Goal: Find specific page/section: Find specific page/section

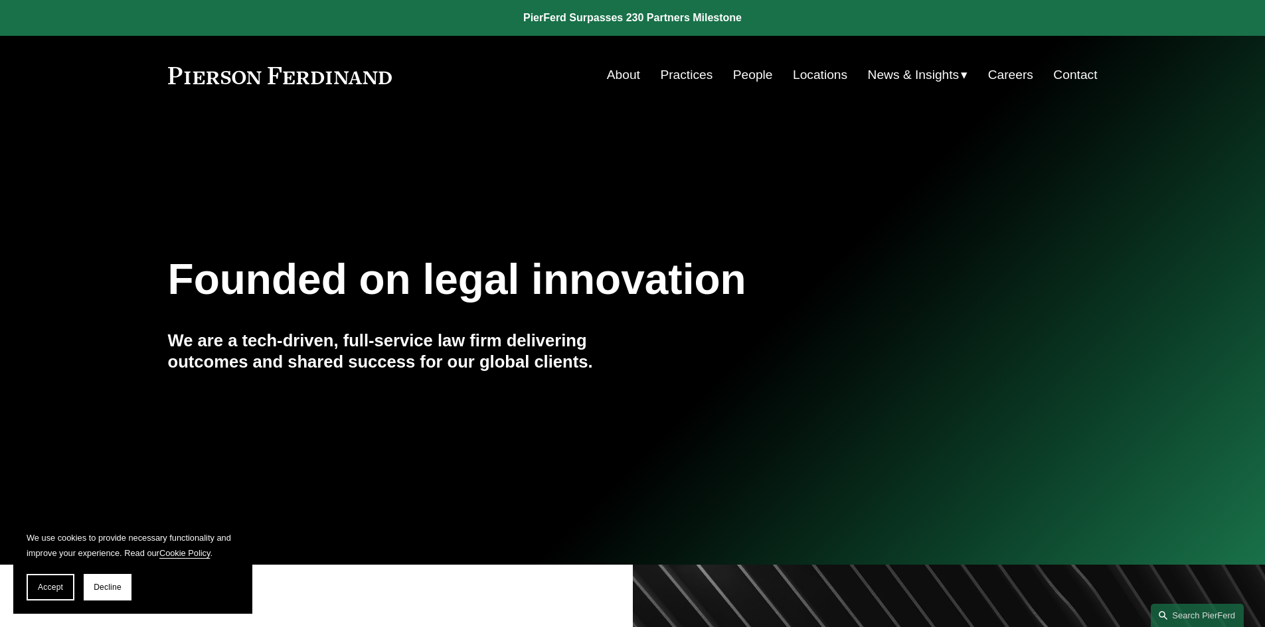
click at [1082, 74] on link "Contact" at bounding box center [1075, 74] width 44 height 25
click at [686, 76] on link "Practices" at bounding box center [686, 74] width 52 height 25
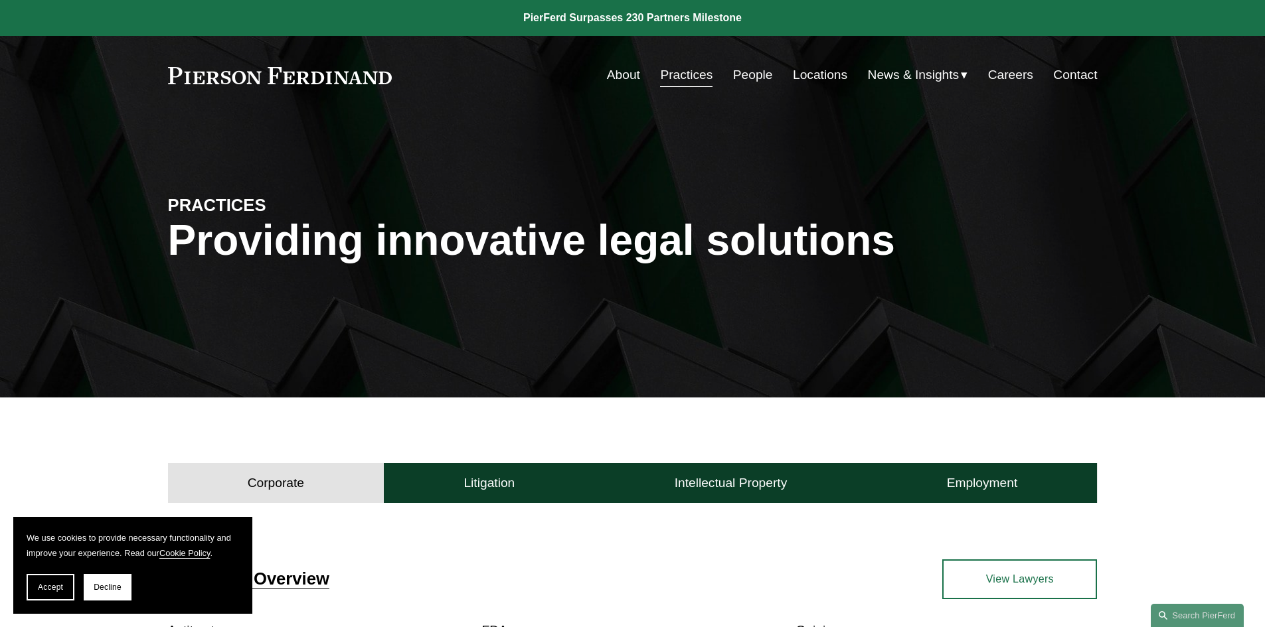
click at [755, 73] on link "People" at bounding box center [753, 74] width 40 height 25
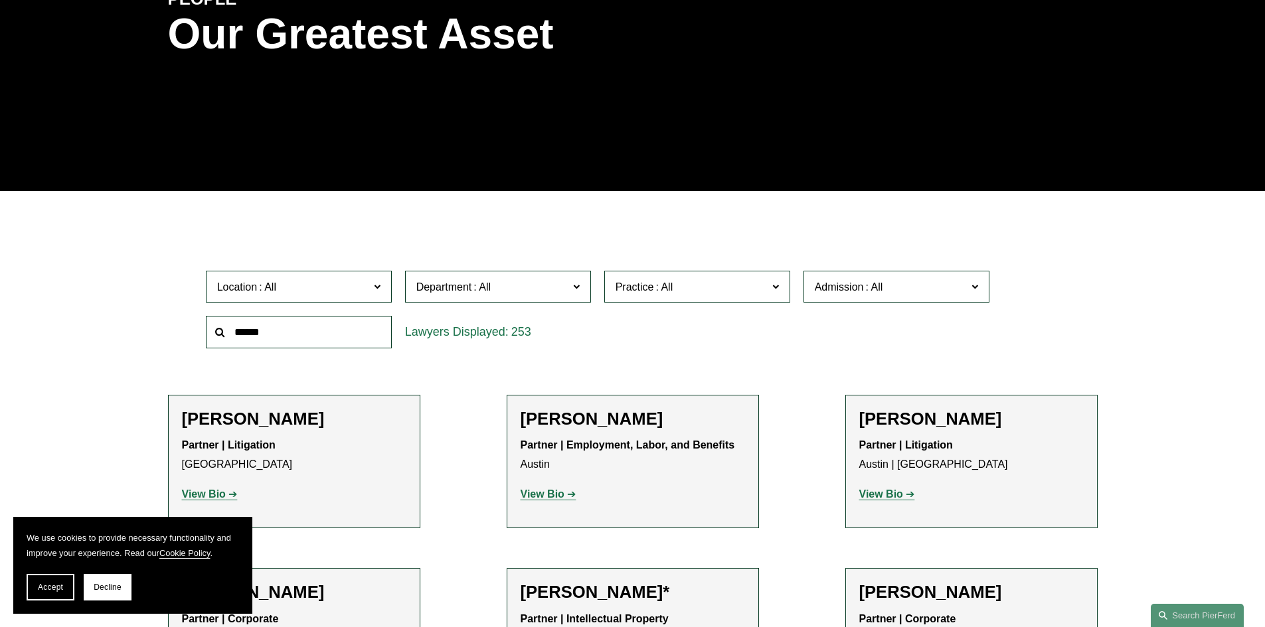
scroll to position [266, 0]
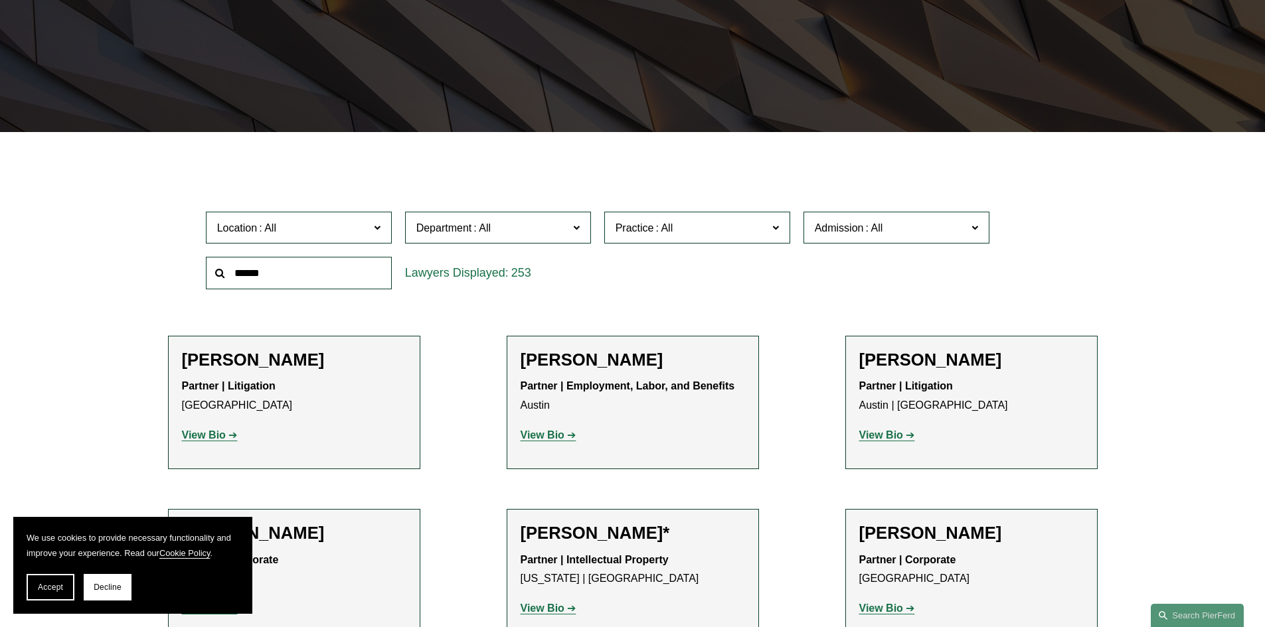
click at [313, 278] on input "text" at bounding box center [299, 273] width 186 height 33
type input "*******"
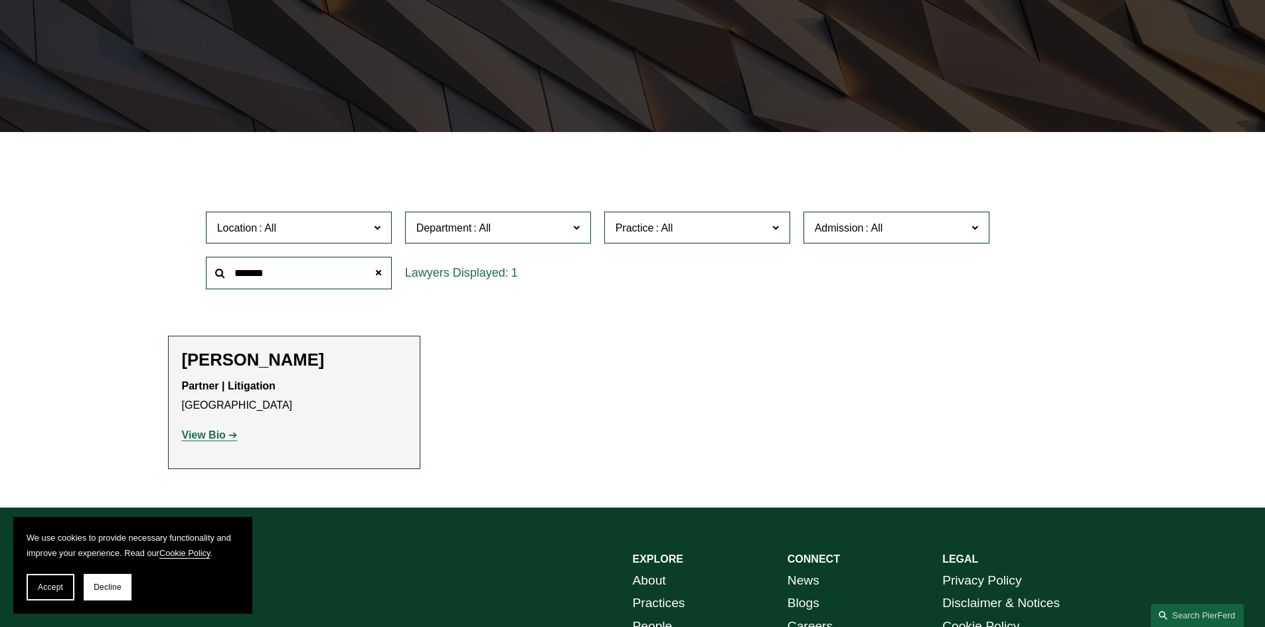
click at [204, 435] on strong "View Bio" at bounding box center [204, 435] width 44 height 11
